Goal: Task Accomplishment & Management: Complete application form

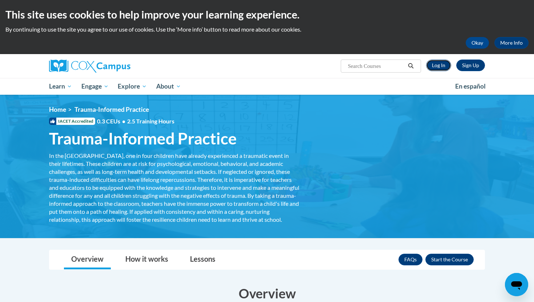
click at [443, 67] on link "Log In" at bounding box center [438, 66] width 25 height 12
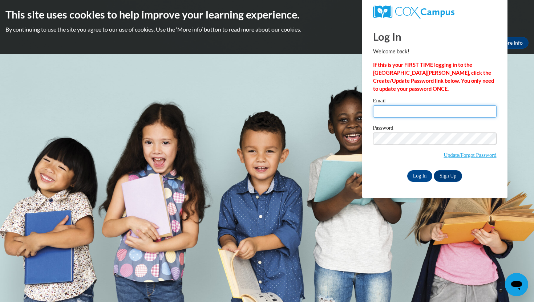
click at [401, 110] on input "Email" at bounding box center [434, 111] width 123 height 12
type input "andrewsmb817@icloud.com"
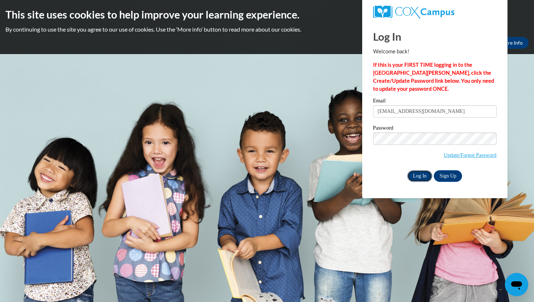
click at [416, 177] on input "Log In" at bounding box center [419, 176] width 25 height 12
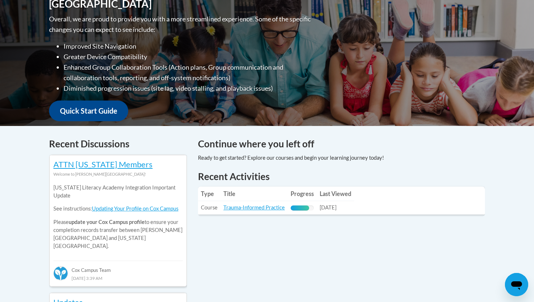
scroll to position [184, 0]
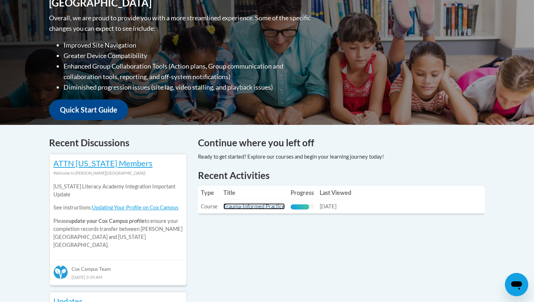
click at [257, 209] on link "Trauma-Informed Practice" at bounding box center [253, 206] width 61 height 6
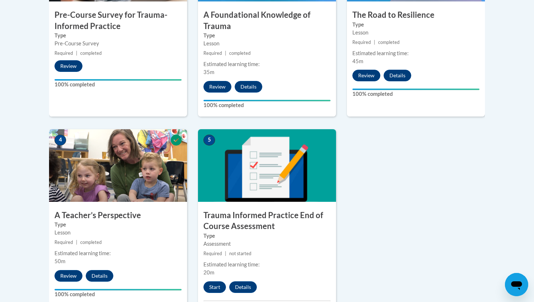
scroll to position [330, 0]
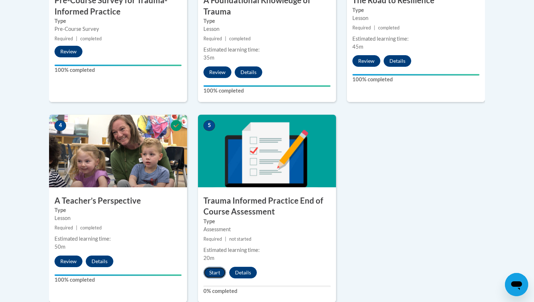
click at [213, 274] on button "Start" at bounding box center [214, 273] width 23 height 12
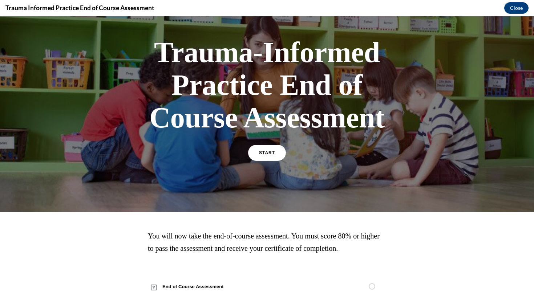
scroll to position [46, 0]
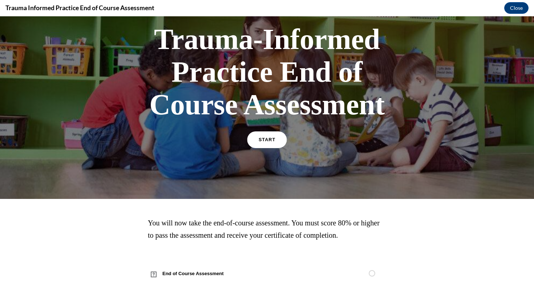
click at [269, 140] on span "START" at bounding box center [267, 139] width 17 height 5
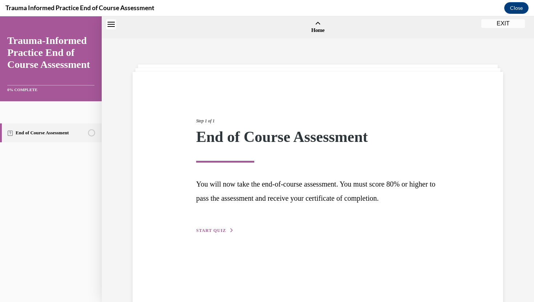
scroll to position [23, 0]
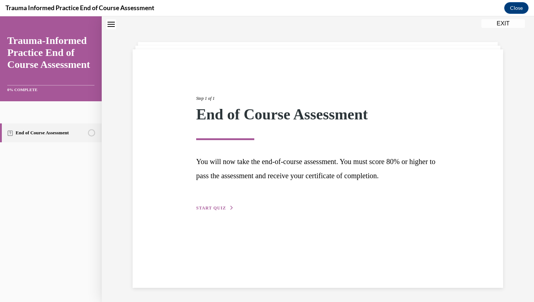
click at [215, 211] on div "Step 1 of 1 End of Course Assessment You will now take the end-of-course assess…" at bounding box center [318, 145] width 254 height 134
click at [217, 208] on span "START QUIZ" at bounding box center [211, 208] width 30 height 5
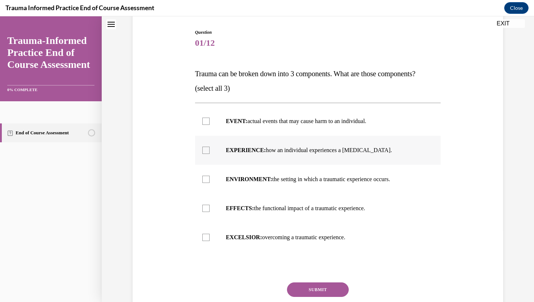
scroll to position [77, 0]
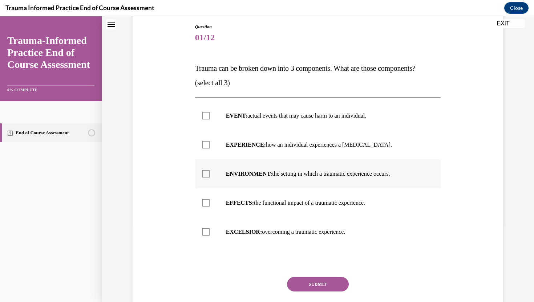
click at [287, 175] on p "ENVIRONMENT: the setting in which a traumatic experience occurs." at bounding box center [324, 173] width 197 height 7
click at [210, 175] on input "ENVIRONMENT: the setting in which a traumatic experience occurs." at bounding box center [205, 173] width 7 height 7
checkbox input "true"
click at [255, 121] on label "EVENT: actual events that may cause harm to an individual." at bounding box center [318, 115] width 246 height 29
click at [210, 119] on input "EVENT: actual events that may cause harm to an individual." at bounding box center [205, 115] width 7 height 7
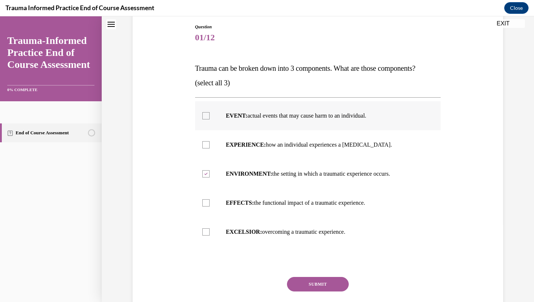
checkbox input "true"
click at [271, 138] on label "EXPERIENCE: how an individual experiences a stressor." at bounding box center [318, 144] width 246 height 29
click at [210, 141] on input "EXPERIENCE: how an individual experiences a stressor." at bounding box center [205, 144] width 7 height 7
checkbox input "true"
click at [305, 287] on button "SUBMIT" at bounding box center [318, 284] width 62 height 15
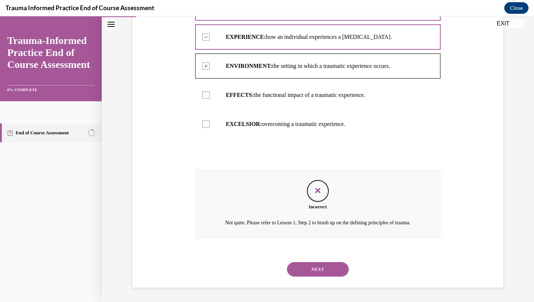
scroll to position [194, 0]
click at [318, 273] on button "NEXT" at bounding box center [318, 269] width 62 height 15
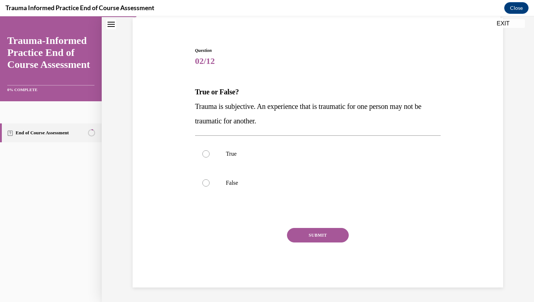
scroll to position [54, 0]
click at [249, 156] on p "True" at bounding box center [324, 153] width 197 height 7
click at [210, 156] on input "True" at bounding box center [205, 153] width 7 height 7
radio input "true"
click at [322, 240] on button "SUBMIT" at bounding box center [318, 235] width 62 height 15
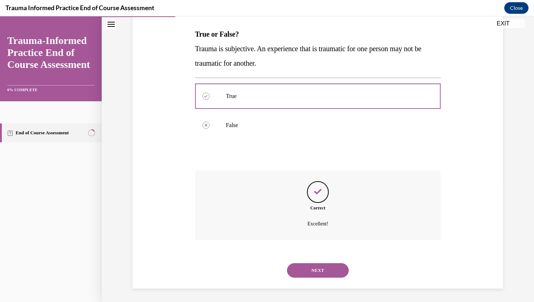
scroll to position [113, 0]
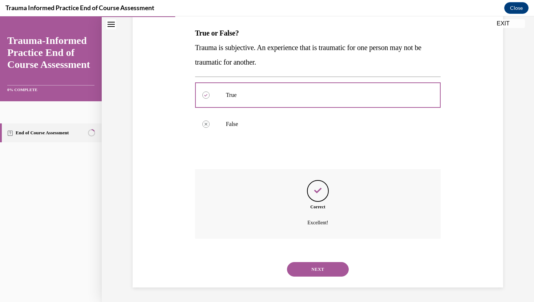
click at [314, 270] on button "NEXT" at bounding box center [318, 269] width 62 height 15
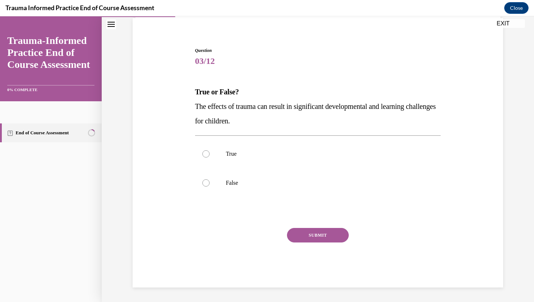
scroll to position [54, 0]
click at [245, 149] on label "True" at bounding box center [318, 153] width 246 height 29
click at [210, 150] on input "True" at bounding box center [205, 153] width 7 height 7
radio input "true"
click at [322, 239] on button "SUBMIT" at bounding box center [318, 235] width 62 height 15
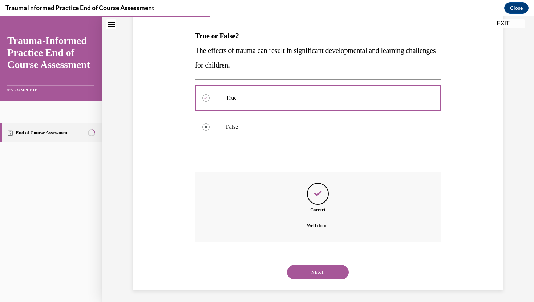
scroll to position [113, 0]
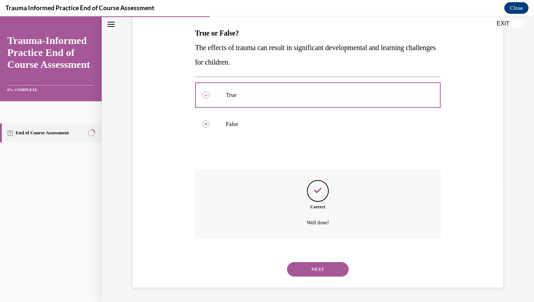
click at [304, 270] on button "NEXT" at bounding box center [318, 269] width 62 height 15
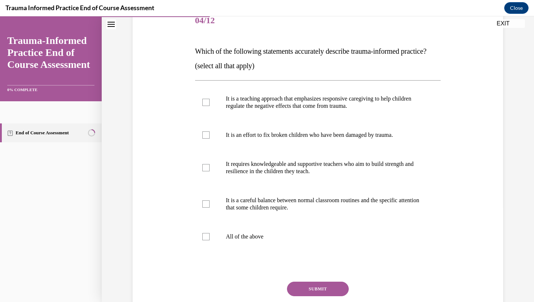
scroll to position [98, 0]
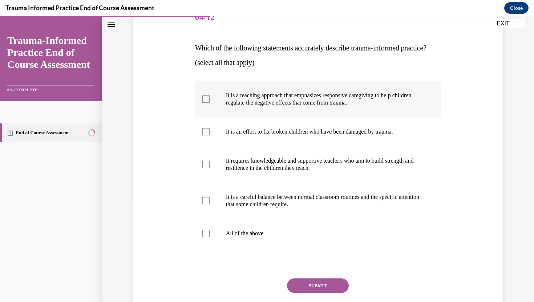
click at [326, 117] on label "It is a teaching approach that emphasizes responsive caregiving to help childre…" at bounding box center [318, 99] width 246 height 36
click at [210, 103] on input "It is a teaching approach that emphasizes responsive caregiving to help childre…" at bounding box center [205, 99] width 7 height 7
checkbox input "true"
click at [315, 172] on p "It requires knowledgeable and supportive teachers who aim to build strength and…" at bounding box center [324, 164] width 197 height 15
click at [210, 168] on input "It requires knowledgeable and supportive teachers who aim to build strength and…" at bounding box center [205, 164] width 7 height 7
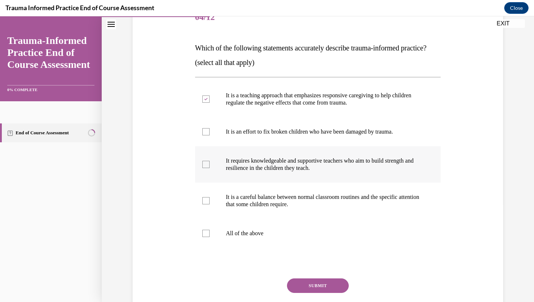
checkbox input "true"
click at [297, 208] on p "It is a careful balance between normal classroom routines and the specific atte…" at bounding box center [324, 201] width 197 height 15
click at [210, 204] on input "It is a careful balance between normal classroom routines and the specific atte…" at bounding box center [205, 200] width 7 height 7
checkbox input "true"
click at [302, 293] on button "SUBMIT" at bounding box center [318, 286] width 62 height 15
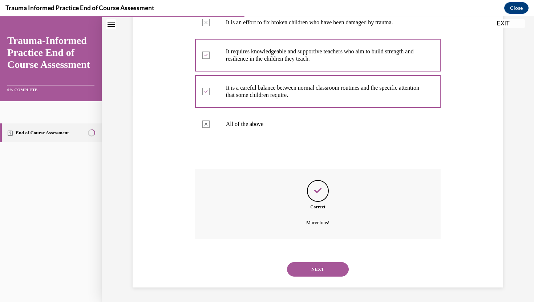
scroll to position [222, 0]
click at [324, 271] on button "NEXT" at bounding box center [318, 269] width 62 height 15
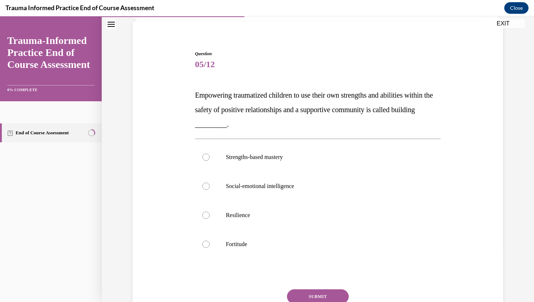
scroll to position [56, 0]
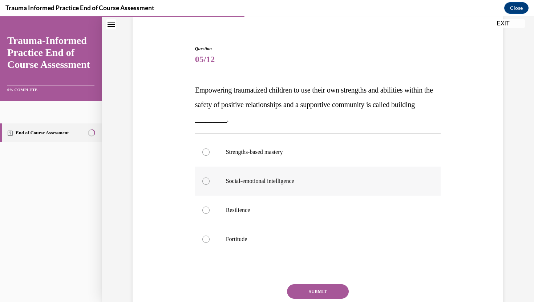
click at [322, 173] on label "Social-emotional intelligence" at bounding box center [318, 181] width 246 height 29
click at [210, 178] on input "Social-emotional intelligence" at bounding box center [205, 181] width 7 height 7
radio input "true"
click at [375, 198] on label "Resilience" at bounding box center [318, 210] width 246 height 29
click at [210, 207] on input "Resilience" at bounding box center [205, 210] width 7 height 7
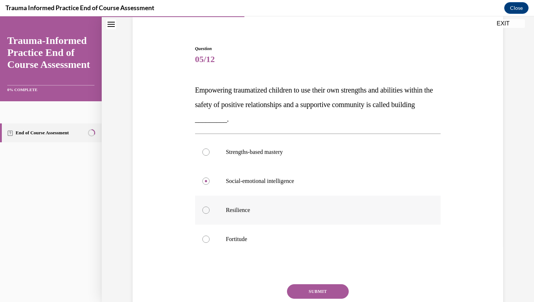
radio input "true"
click at [328, 289] on button "SUBMIT" at bounding box center [318, 291] width 62 height 15
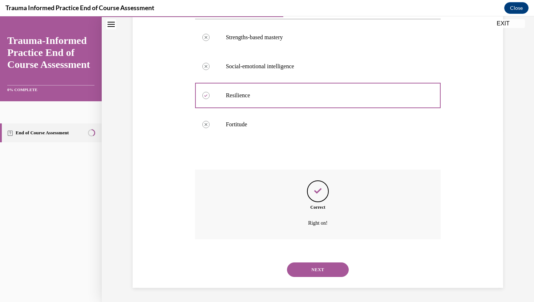
scroll to position [171, 0]
click at [320, 274] on button "NEXT" at bounding box center [318, 269] width 62 height 15
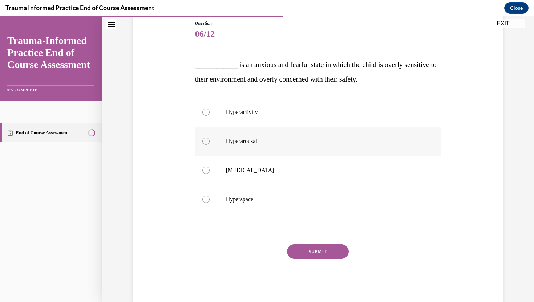
click at [272, 141] on p "Hyperarousal" at bounding box center [324, 141] width 197 height 7
click at [210, 141] on input "Hyperarousal" at bounding box center [205, 141] width 7 height 7
radio input "true"
click at [325, 253] on button "SUBMIT" at bounding box center [318, 251] width 62 height 15
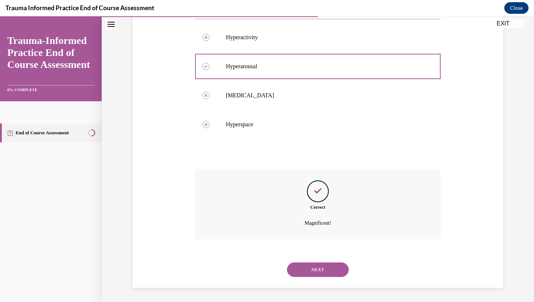
scroll to position [156, 0]
click at [309, 275] on button "NEXT" at bounding box center [318, 269] width 62 height 15
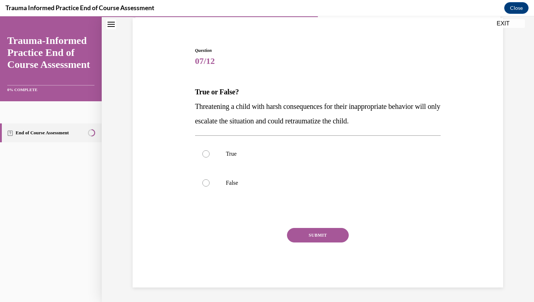
scroll to position [54, 0]
click at [292, 156] on p "True" at bounding box center [324, 153] width 197 height 7
click at [210, 156] on input "True" at bounding box center [205, 153] width 7 height 7
radio input "true"
click at [319, 229] on button "SUBMIT" at bounding box center [318, 235] width 62 height 15
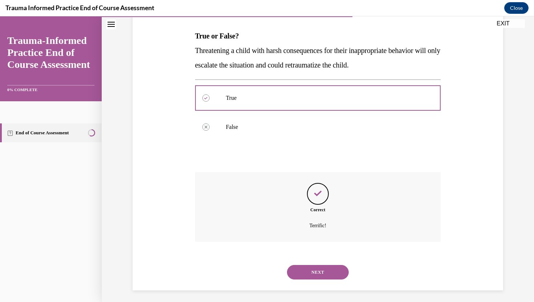
scroll to position [113, 0]
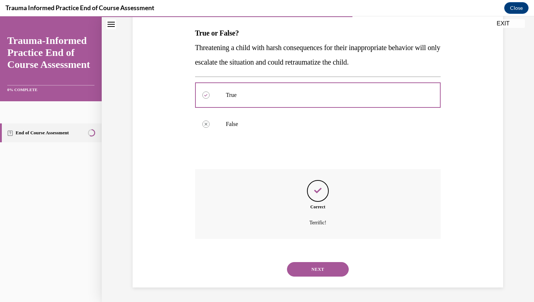
click at [313, 270] on button "NEXT" at bounding box center [318, 269] width 62 height 15
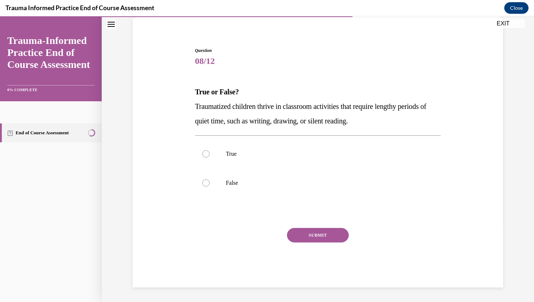
scroll to position [54, 0]
click at [250, 190] on label "False" at bounding box center [318, 182] width 246 height 29
click at [210, 187] on input "False" at bounding box center [205, 182] width 7 height 7
radio input "true"
click at [316, 231] on button "SUBMIT" at bounding box center [318, 235] width 62 height 15
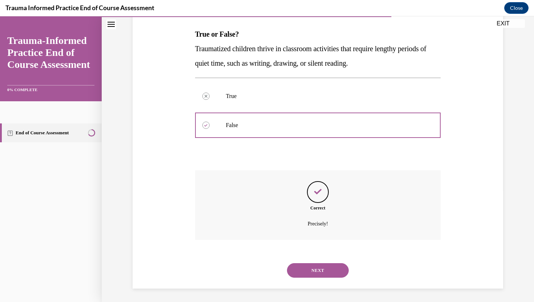
scroll to position [113, 0]
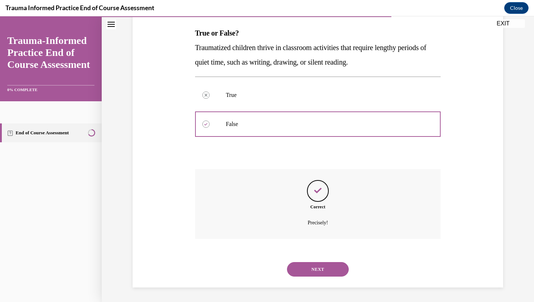
click at [322, 269] on button "NEXT" at bounding box center [318, 269] width 62 height 15
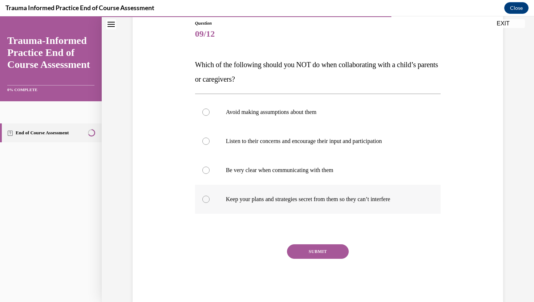
click at [324, 204] on label "Keep your plans and strategies secret from them so they can’t interfere" at bounding box center [318, 199] width 246 height 29
click at [210, 203] on input "Keep your plans and strategies secret from them so they can’t interfere" at bounding box center [205, 199] width 7 height 7
radio input "true"
click at [319, 255] on button "SUBMIT" at bounding box center [318, 251] width 62 height 15
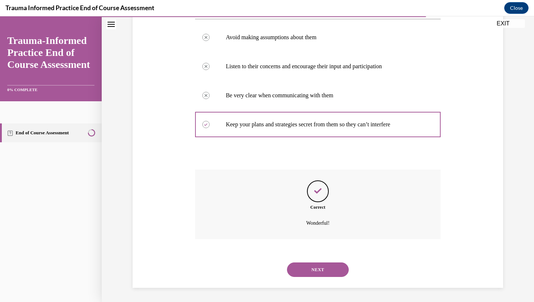
scroll to position [156, 0]
click at [312, 267] on button "NEXT" at bounding box center [318, 269] width 62 height 15
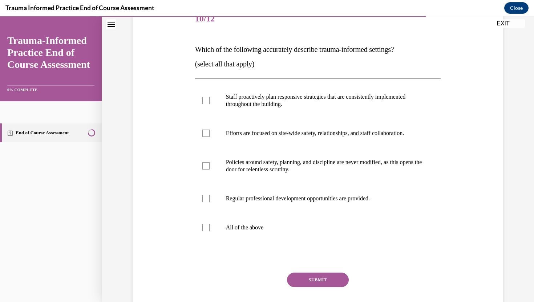
scroll to position [101, 0]
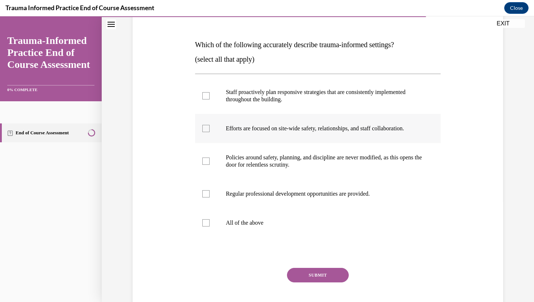
click at [278, 126] on p "Efforts are focused on site-wide safety, relationships, and staff collaboration." at bounding box center [324, 128] width 197 height 7
click at [210, 126] on input "Efforts are focused on site-wide safety, relationships, and staff collaboration." at bounding box center [205, 128] width 7 height 7
checkbox input "true"
click at [266, 93] on p "Staff proactively plan responsive strategies that are consistently implemented …" at bounding box center [324, 96] width 197 height 15
click at [210, 93] on input "Staff proactively plan responsive strategies that are consistently implemented …" at bounding box center [205, 95] width 7 height 7
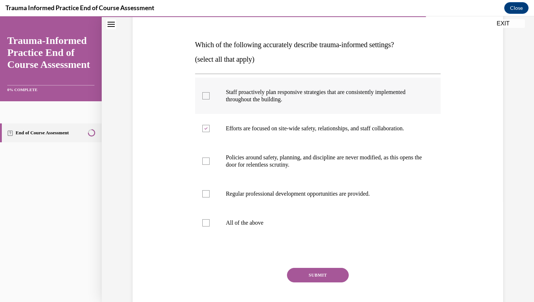
checkbox input "true"
click at [269, 201] on label "Regular professional development opportunities are provided." at bounding box center [318, 193] width 246 height 29
click at [210, 198] on input "Regular professional development opportunities are provided." at bounding box center [205, 193] width 7 height 7
checkbox input "true"
click at [319, 276] on button "SUBMIT" at bounding box center [318, 275] width 62 height 15
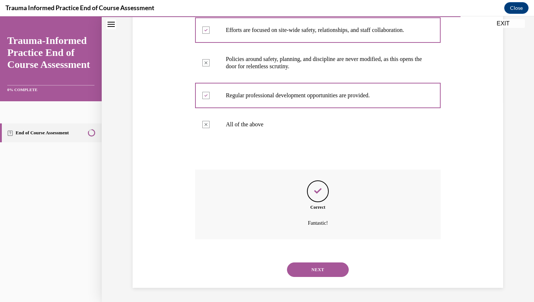
scroll to position [200, 0]
click at [315, 271] on button "NEXT" at bounding box center [318, 269] width 62 height 15
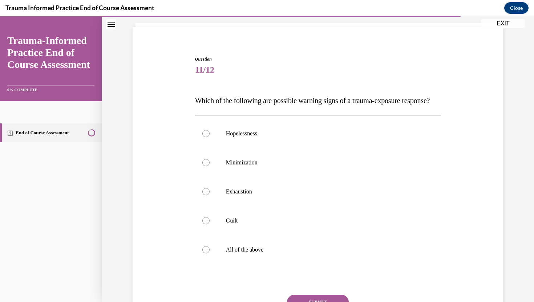
scroll to position [47, 0]
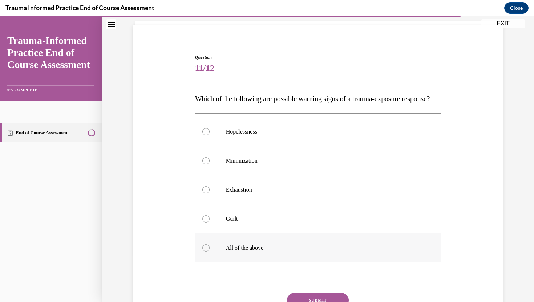
click at [326, 263] on label "All of the above" at bounding box center [318, 247] width 246 height 29
click at [210, 252] on input "All of the above" at bounding box center [205, 247] width 7 height 7
radio input "true"
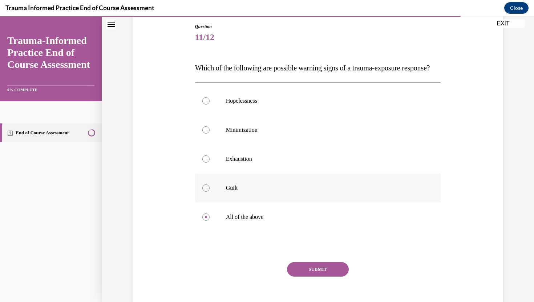
scroll to position [80, 0]
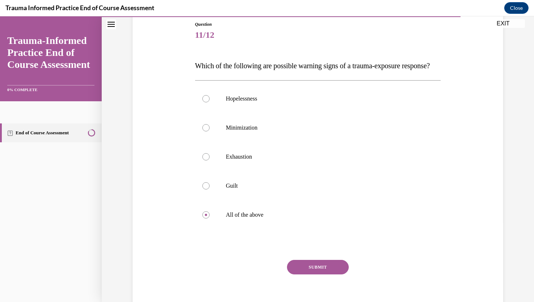
click at [312, 275] on button "SUBMIT" at bounding box center [318, 267] width 62 height 15
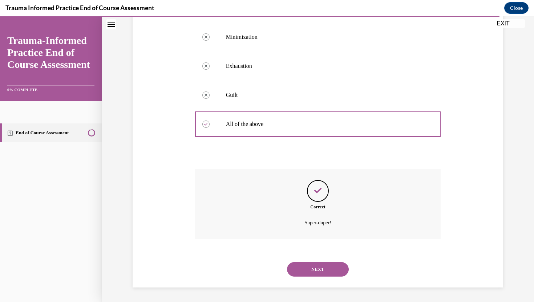
scroll to position [185, 0]
click at [315, 270] on button "NEXT" at bounding box center [318, 269] width 62 height 15
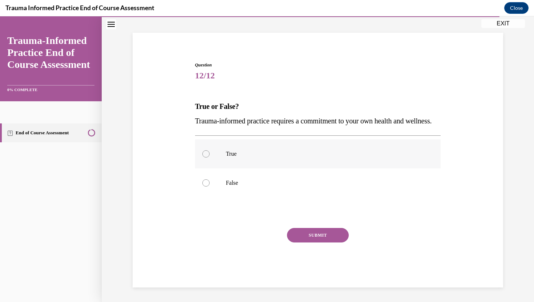
click at [259, 158] on label "True" at bounding box center [318, 153] width 246 height 29
click at [210, 158] on input "True" at bounding box center [205, 153] width 7 height 7
radio input "true"
click at [316, 241] on button "SUBMIT" at bounding box center [318, 235] width 62 height 15
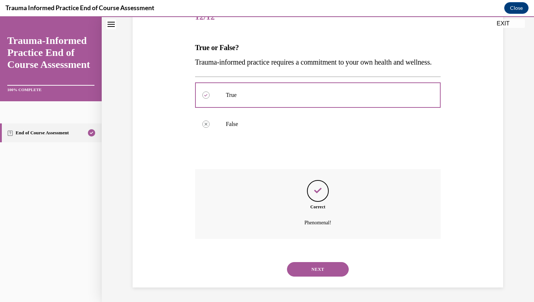
scroll to position [113, 0]
click at [315, 274] on button "NEXT" at bounding box center [318, 269] width 62 height 15
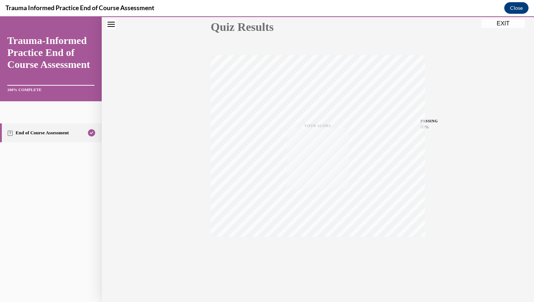
scroll to position [86, 0]
click at [499, 22] on button "EXIT" at bounding box center [503, 23] width 44 height 9
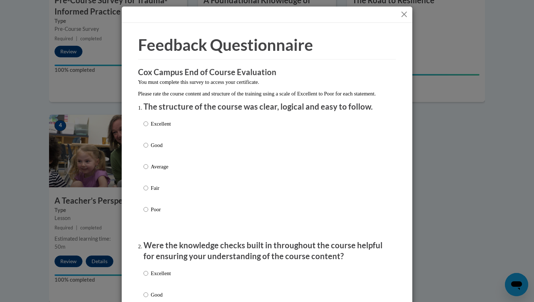
click at [156, 149] on p "Good" at bounding box center [161, 145] width 20 height 8
click at [148, 149] on input "Good" at bounding box center [145, 145] width 5 height 8
radio input "true"
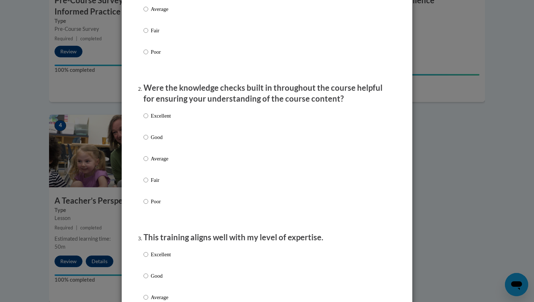
scroll to position [172, 0]
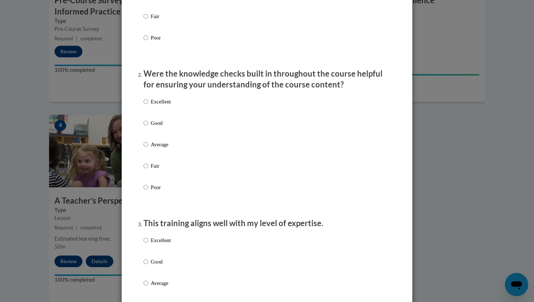
click at [153, 127] on p "Good" at bounding box center [161, 123] width 20 height 8
click at [148, 127] on input "Good" at bounding box center [145, 123] width 5 height 8
radio input "true"
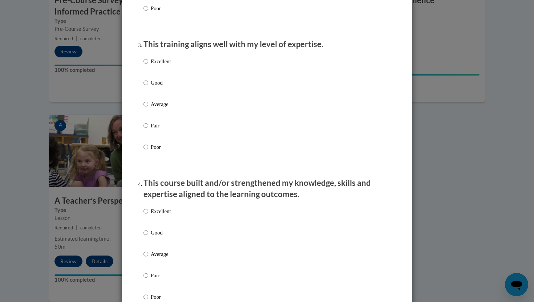
scroll to position [399, 0]
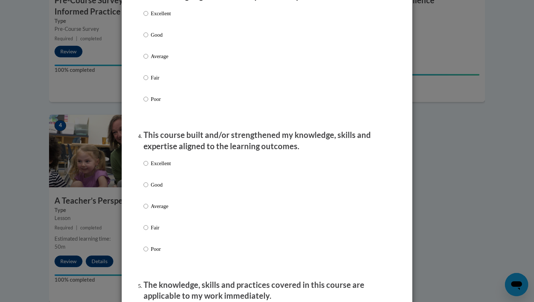
click at [155, 39] on p "Good" at bounding box center [161, 35] width 20 height 8
click at [148, 39] on input "Good" at bounding box center [145, 35] width 5 height 8
radio input "true"
click at [155, 189] on p "Good" at bounding box center [161, 185] width 20 height 8
click at [148, 189] on input "Good" at bounding box center [145, 185] width 5 height 8
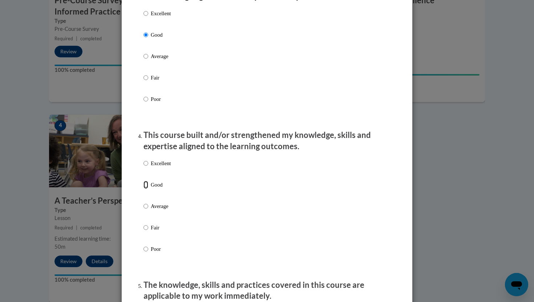
radio input "true"
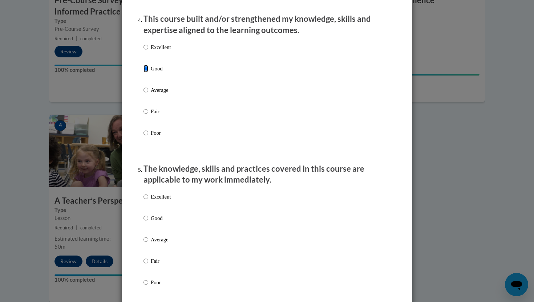
scroll to position [520, 0]
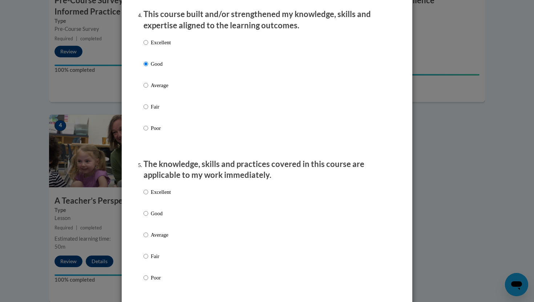
click at [160, 218] on p "Good" at bounding box center [161, 214] width 20 height 8
click at [148, 218] on input "Good" at bounding box center [145, 214] width 5 height 8
radio input "true"
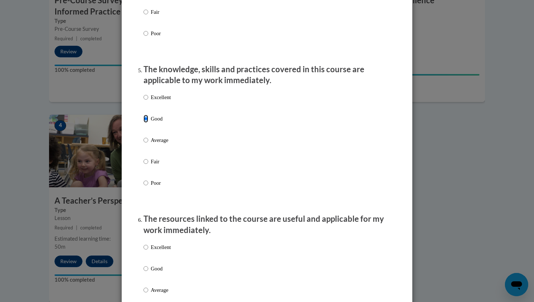
scroll to position [805, 0]
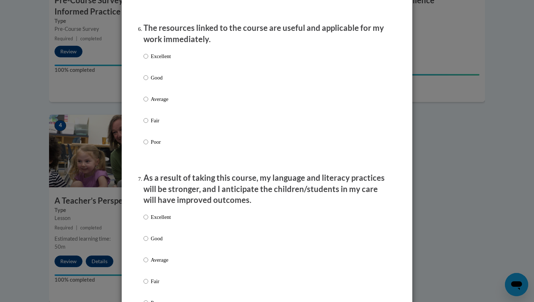
click at [150, 93] on label "Good" at bounding box center [156, 84] width 27 height 20
click at [148, 82] on input "Good" at bounding box center [145, 78] width 5 height 8
radio input "true"
click at [156, 243] on p "Good" at bounding box center [161, 239] width 20 height 8
click at [148, 243] on input "Good" at bounding box center [145, 239] width 5 height 8
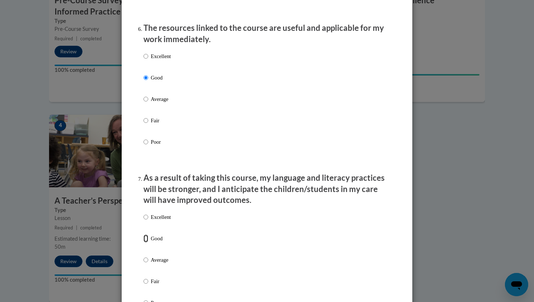
radio input "true"
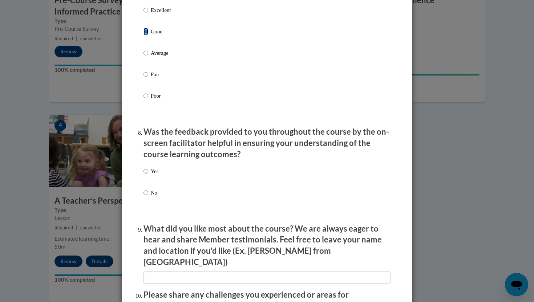
scroll to position [1039, 0]
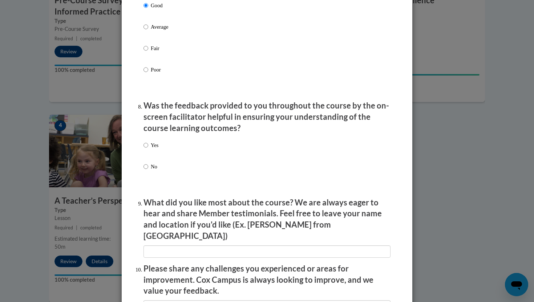
click at [152, 149] on p "Yes" at bounding box center [155, 145] width 8 height 8
click at [148, 149] on input "Yes" at bounding box center [145, 145] width 5 height 8
radio input "true"
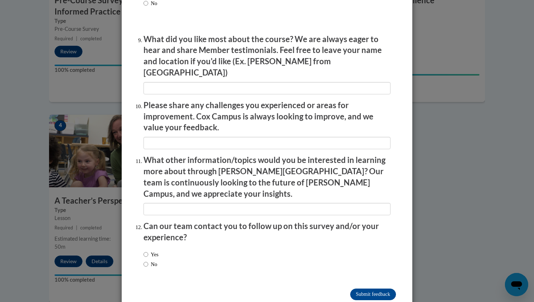
scroll to position [1208, 0]
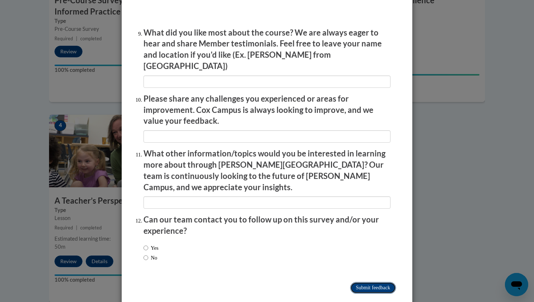
click at [373, 282] on input "Submit feedback" at bounding box center [373, 288] width 46 height 12
